Goal: Information Seeking & Learning: Learn about a topic

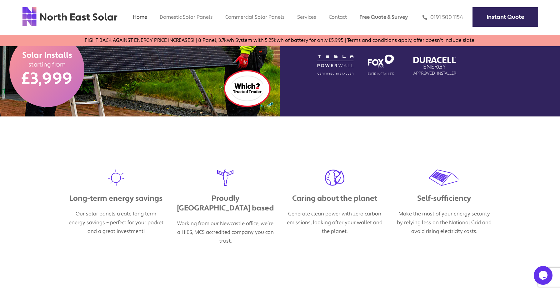
scroll to position [238, 0]
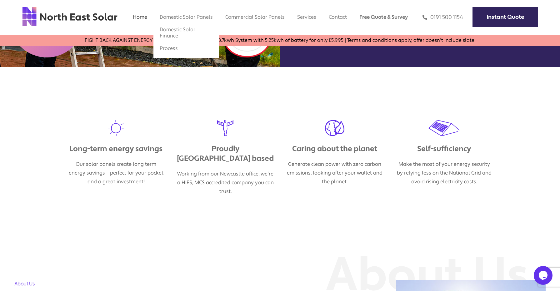
click at [179, 21] on ul "Domestic Solar Finance Process" at bounding box center [186, 38] width 66 height 37
click at [169, 46] on link "Process" at bounding box center [169, 48] width 18 height 7
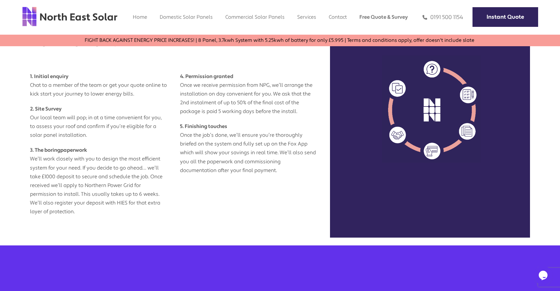
scroll to position [313, 0]
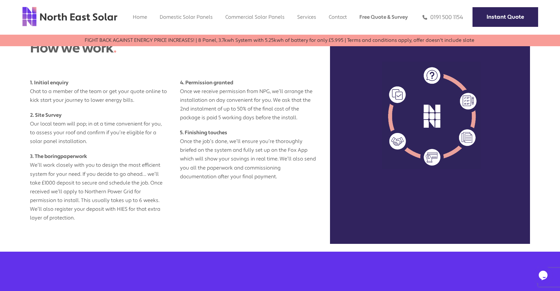
click at [325, 41] on link "FIGHT BACK AGAINST ENERGY PRICE INCREASES! | 8 Panel, 3.7kwh System with 5.25kw…" at bounding box center [568, 40] width 486 height 6
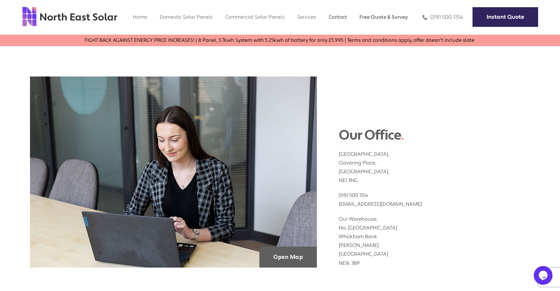
scroll to position [54, 0]
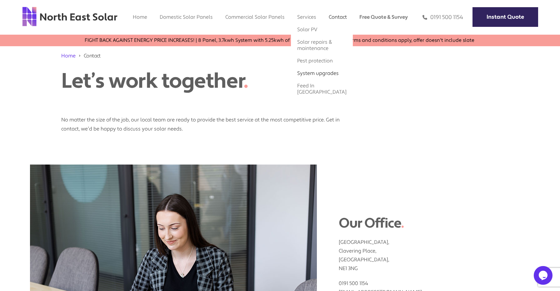
click at [304, 77] on link "System upgrades" at bounding box center [318, 73] width 42 height 7
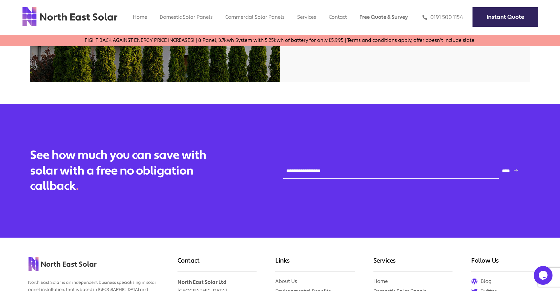
scroll to position [214, 0]
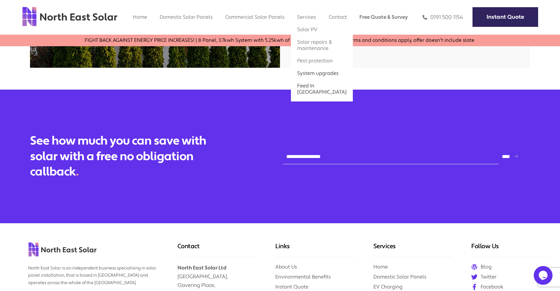
click at [312, 93] on link "Feed In [GEOGRAPHIC_DATA]" at bounding box center [321, 88] width 49 height 13
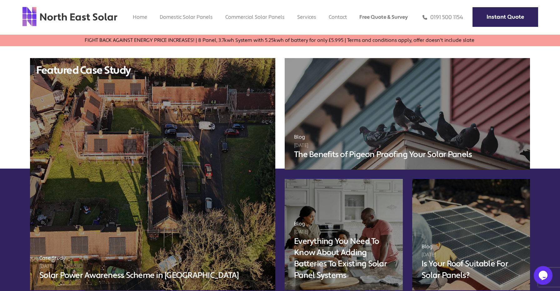
scroll to position [705, 0]
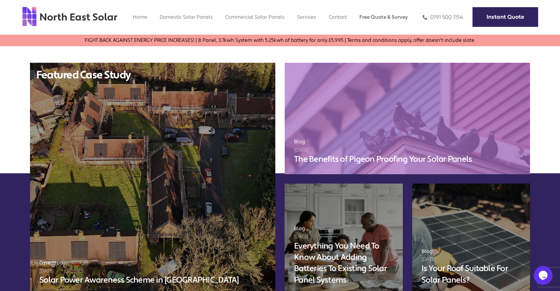
click at [329, 88] on link "Blog [DATE] The Benefits of Pigeon Proofing Your Solar Panels" at bounding box center [407, 119] width 245 height 112
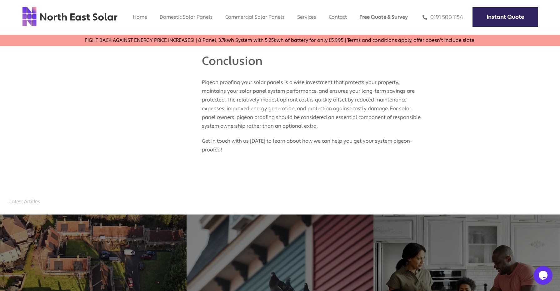
scroll to position [1010, 0]
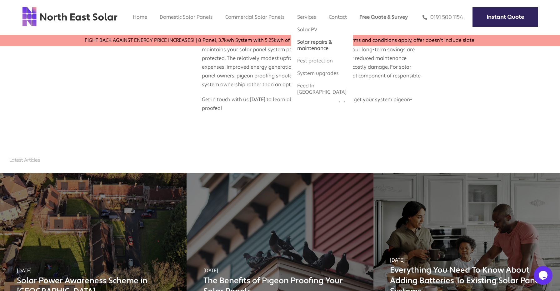
click at [302, 51] on link "Solar repairs & maintenance" at bounding box center [314, 45] width 35 height 13
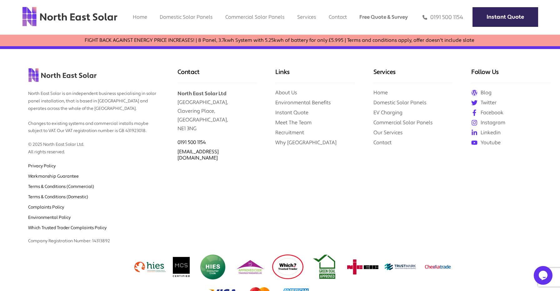
scroll to position [886, 0]
